Goal: Navigation & Orientation: Go to known website

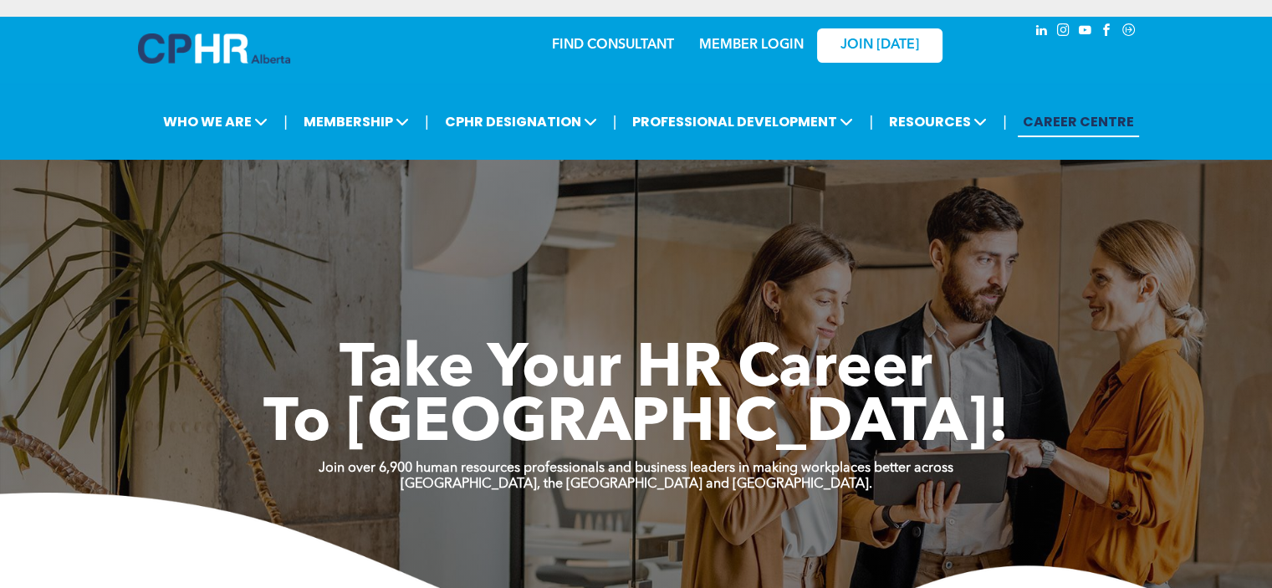
click at [730, 50] on link "MEMBER LOGIN" at bounding box center [751, 44] width 105 height 13
click at [721, 39] on link "MEMBER LOGIN" at bounding box center [751, 44] width 105 height 13
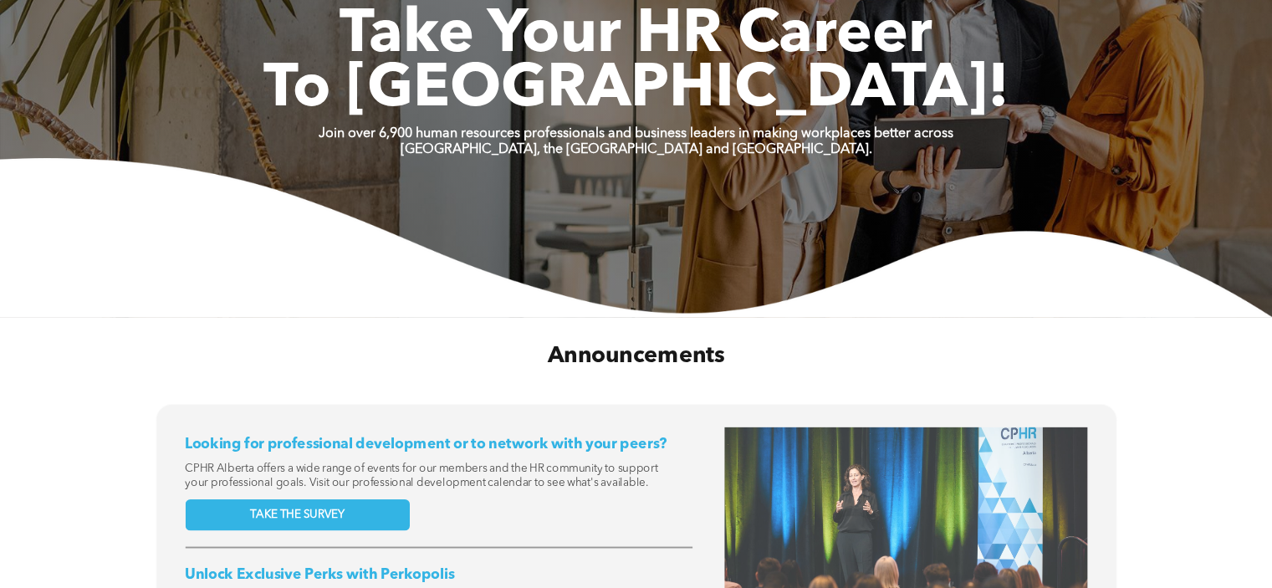
scroll to position [669, 0]
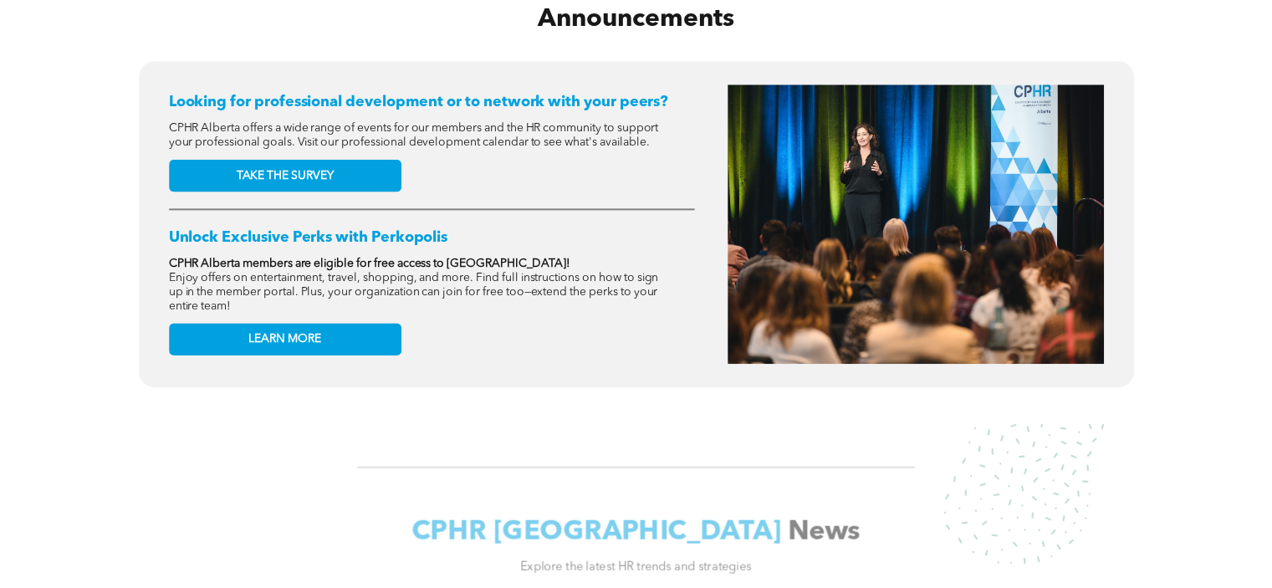
scroll to position [669, 0]
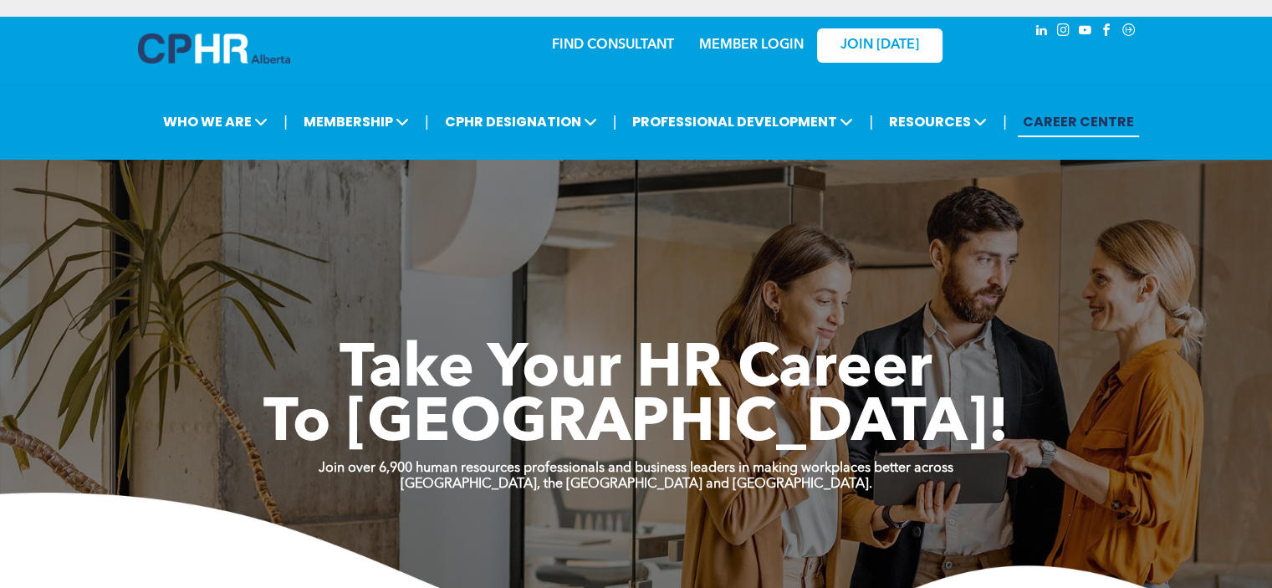
click at [733, 46] on link "MEMBER LOGIN" at bounding box center [751, 44] width 105 height 13
